Goal: Task Accomplishment & Management: Complete application form

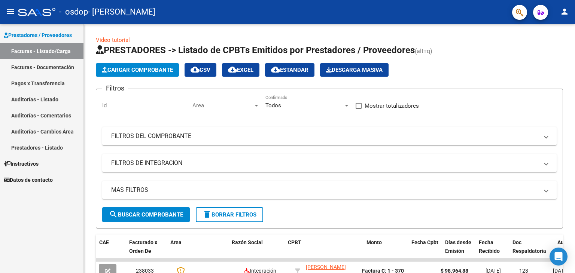
scroll to position [0, 74]
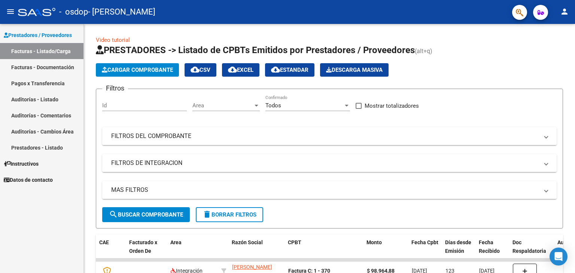
click at [36, 35] on span "Prestadores / Proveedores" at bounding box center [38, 35] width 68 height 8
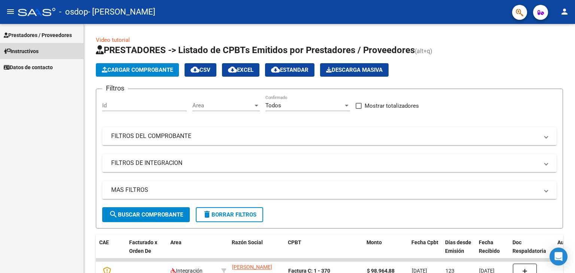
click at [34, 53] on span "Instructivos" at bounding box center [21, 51] width 35 height 8
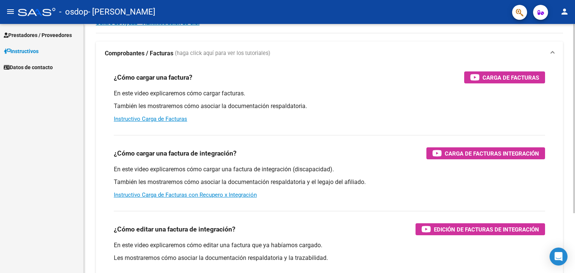
scroll to position [75, 0]
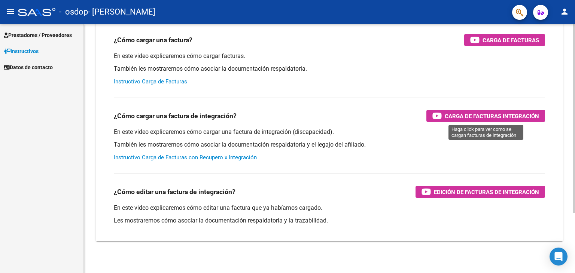
click at [469, 112] on span "Carga de Facturas Integración" at bounding box center [492, 116] width 94 height 9
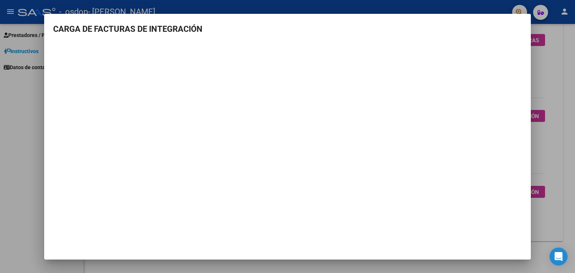
click at [542, 144] on div at bounding box center [287, 136] width 575 height 273
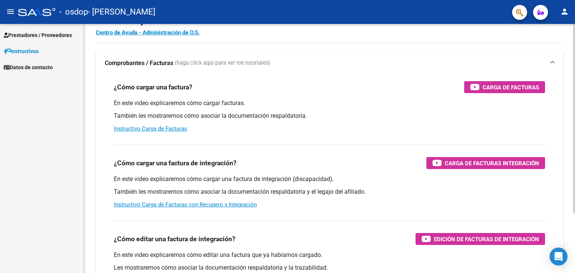
scroll to position [0, 0]
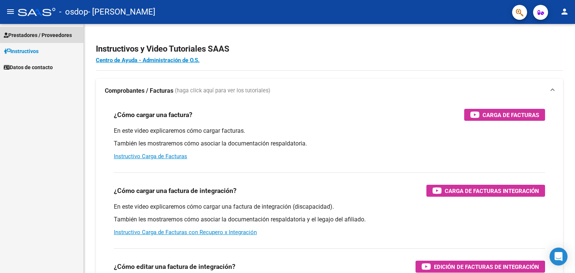
click at [34, 36] on span "Prestadores / Proveedores" at bounding box center [38, 35] width 68 height 8
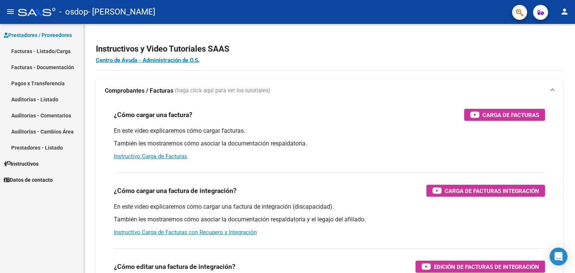
click at [54, 54] on link "Facturas - Listado/Carga" at bounding box center [41, 51] width 83 height 16
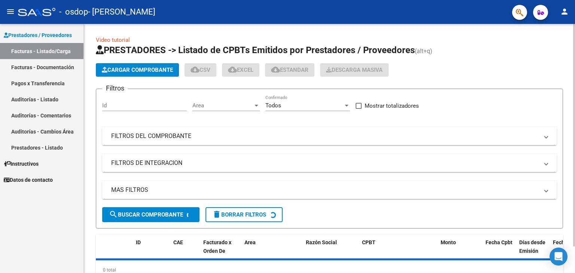
click at [144, 72] on span "Cargar Comprobante" at bounding box center [137, 70] width 71 height 7
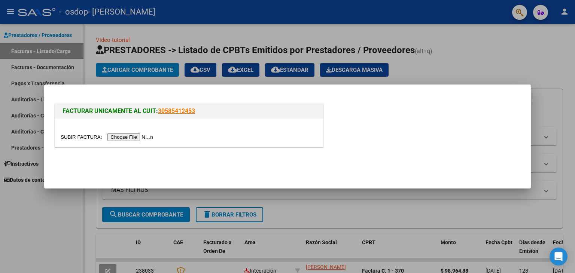
click at [143, 136] on input "file" at bounding box center [108, 137] width 95 height 8
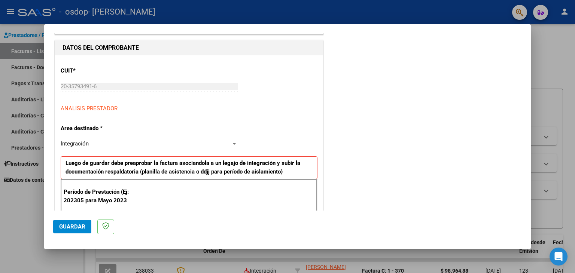
scroll to position [112, 0]
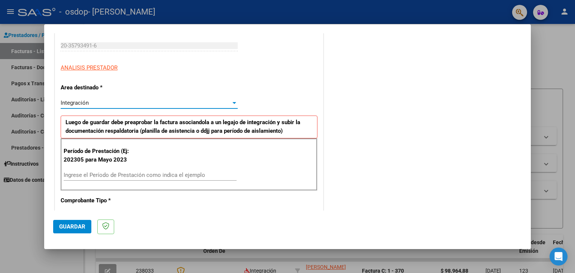
click at [106, 104] on div "Integración" at bounding box center [146, 103] width 170 height 7
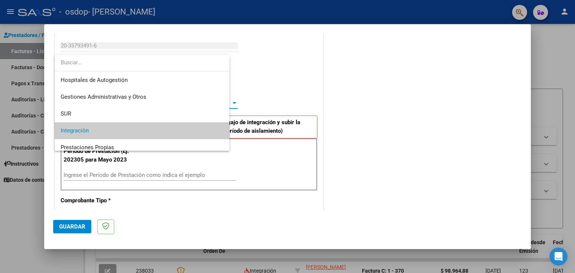
scroll to position [28, 0]
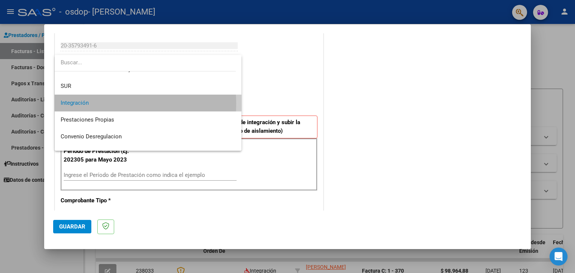
click at [106, 104] on span "Integración" at bounding box center [148, 103] width 175 height 17
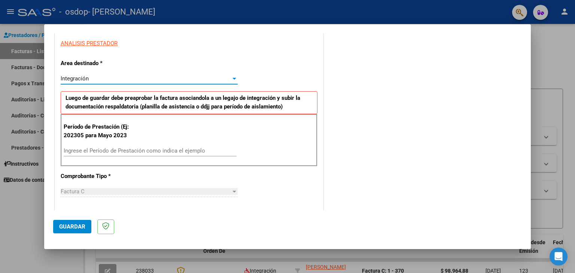
scroll to position [150, 0]
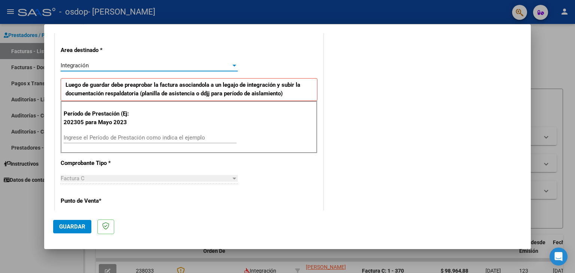
click at [93, 138] on input "Ingrese el Período de Prestación como indica el ejemplo" at bounding box center [150, 137] width 173 height 7
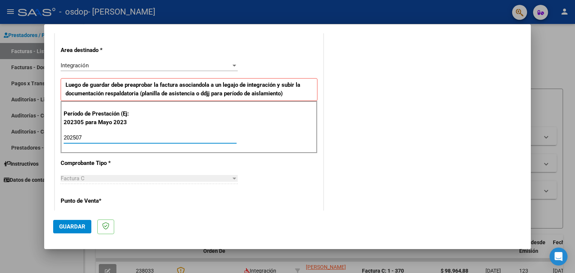
type input "202507"
click at [391, 135] on div "COMENTARIOS Comentarios del Prestador / Gerenciador:" at bounding box center [423, 210] width 197 height 636
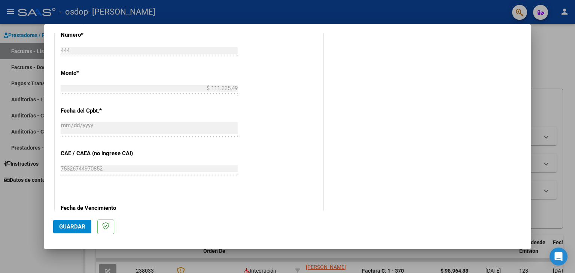
scroll to position [279, 0]
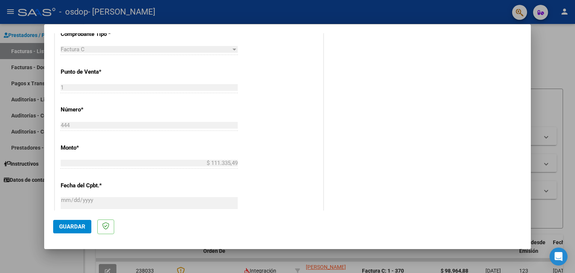
click at [82, 231] on button "Guardar" at bounding box center [72, 226] width 38 height 13
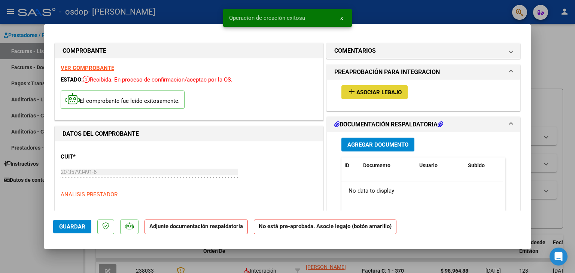
click at [388, 92] on span "Asociar Legajo" at bounding box center [378, 92] width 45 height 7
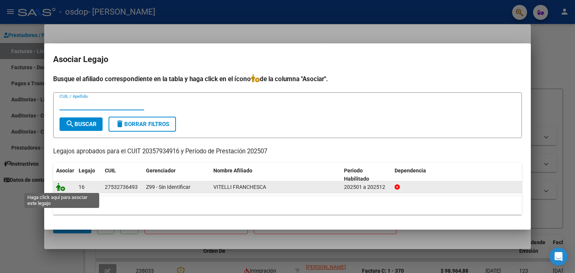
click at [62, 186] on icon at bounding box center [60, 187] width 9 height 8
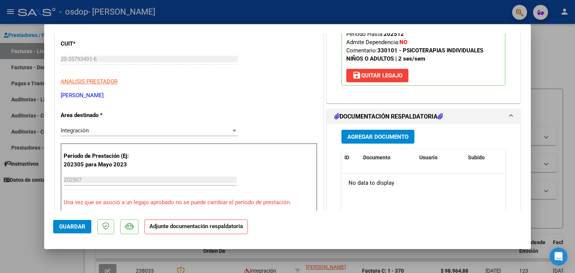
scroll to position [150, 0]
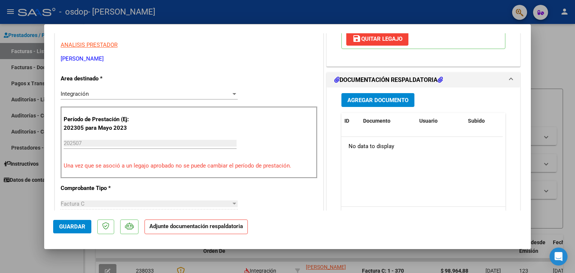
click at [379, 99] on span "Agregar Documento" at bounding box center [377, 100] width 61 height 7
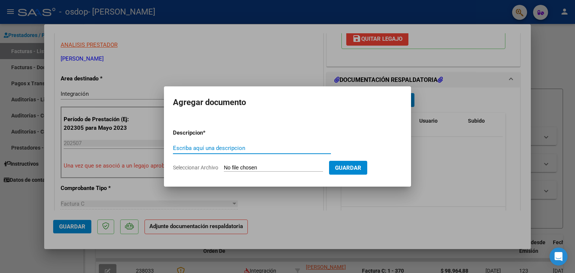
click at [250, 143] on div "Escriba aquí una descripcion" at bounding box center [252, 148] width 158 height 11
click at [240, 146] on input "Escriba aquí una descripcion" at bounding box center [252, 148] width 158 height 7
type input "Planilla de asistencia"
click at [260, 167] on input "Seleccionar Archivo" at bounding box center [273, 168] width 99 height 7
type input "C:\fakepath\Vitelli [DATE].pdf"
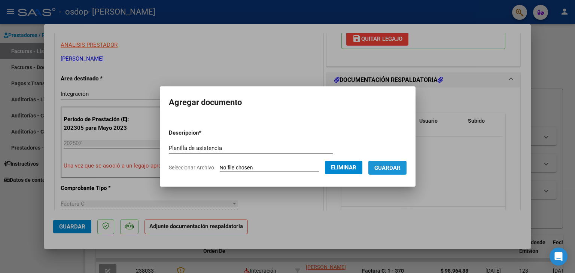
click at [401, 170] on span "Guardar" at bounding box center [387, 168] width 26 height 7
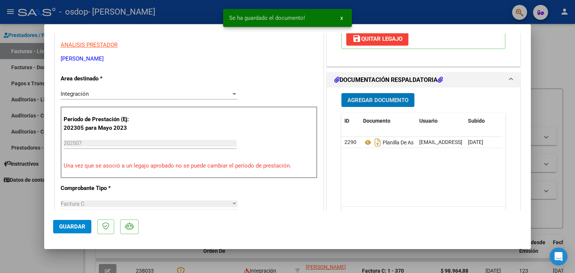
click at [385, 100] on span "Agregar Documento" at bounding box center [377, 100] width 61 height 7
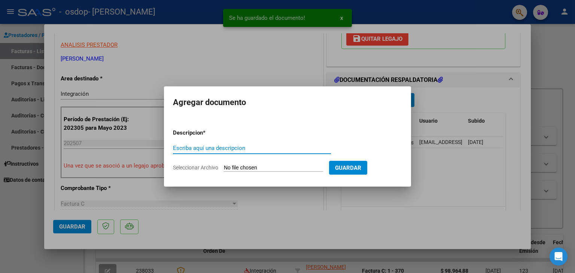
click at [222, 148] on input "Escriba aquí una descripcion" at bounding box center [252, 148] width 158 height 7
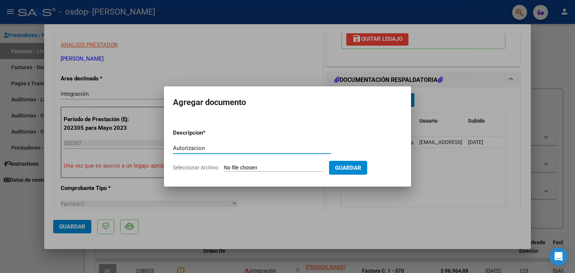
type input "Autorizacion"
click at [248, 166] on input "Seleccionar Archivo" at bounding box center [273, 168] width 99 height 7
type input "C:\fakepath\Autorizacion Vitelli 2025.pdf"
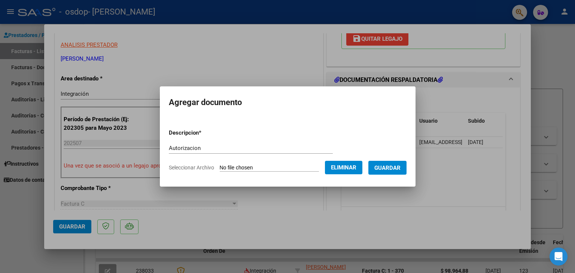
click at [393, 171] on span "Guardar" at bounding box center [387, 168] width 26 height 7
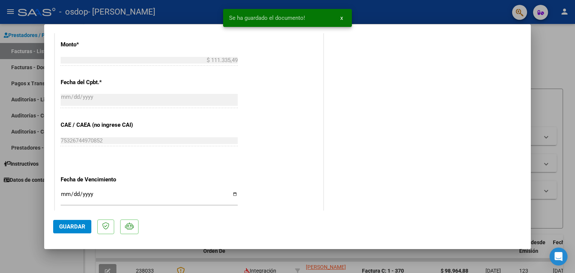
scroll to position [491, 0]
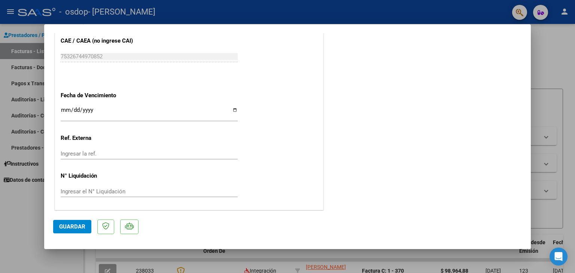
click at [73, 226] on span "Guardar" at bounding box center [72, 226] width 26 height 7
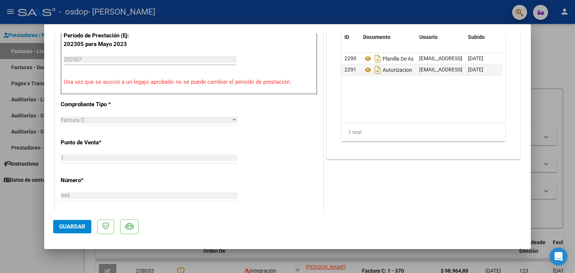
scroll to position [299, 0]
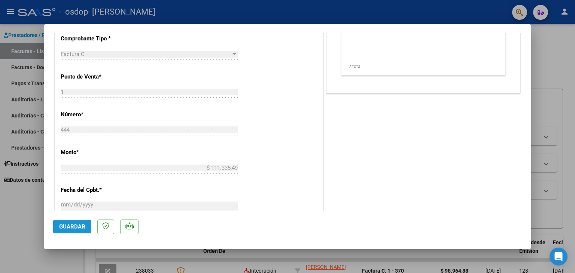
click at [82, 223] on span "Guardar" at bounding box center [72, 226] width 26 height 7
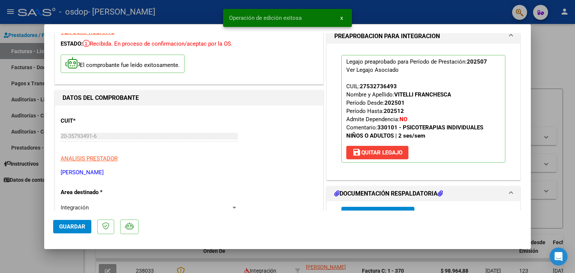
scroll to position [0, 0]
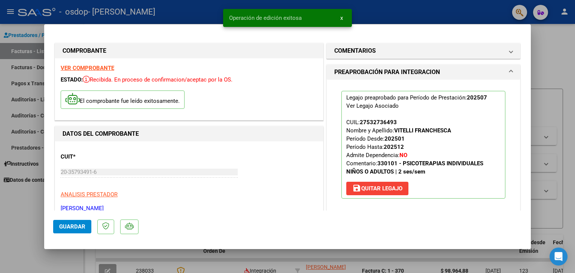
click at [554, 76] on div at bounding box center [287, 136] width 575 height 273
type input "$ 0,00"
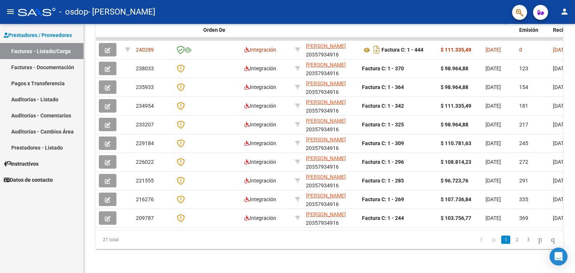
click at [62, 84] on link "Pagos x Transferencia" at bounding box center [41, 83] width 83 height 16
